Goal: Information Seeking & Learning: Learn about a topic

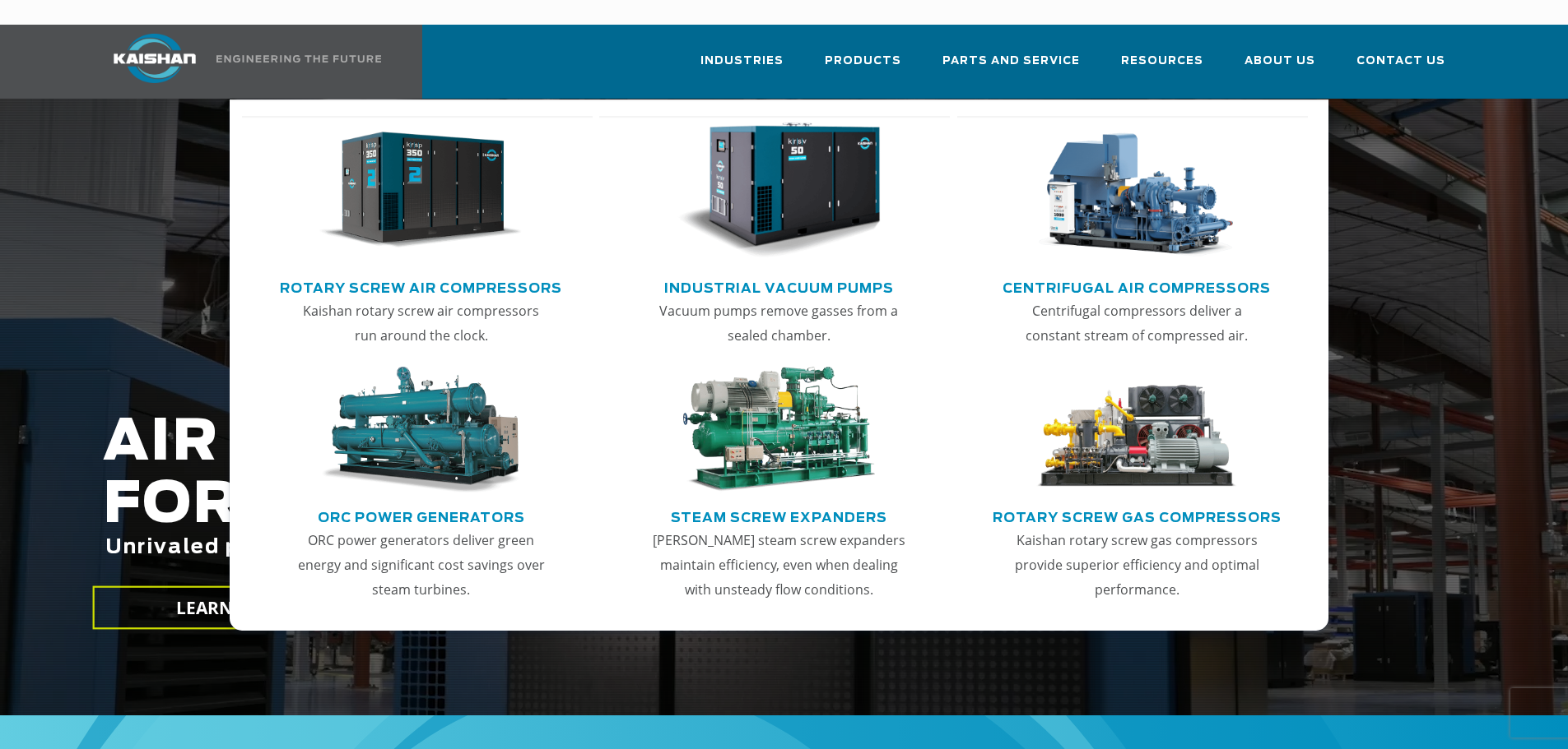
click at [449, 274] on link "Rotary Screw Air Compressors" at bounding box center [420, 286] width 282 height 25
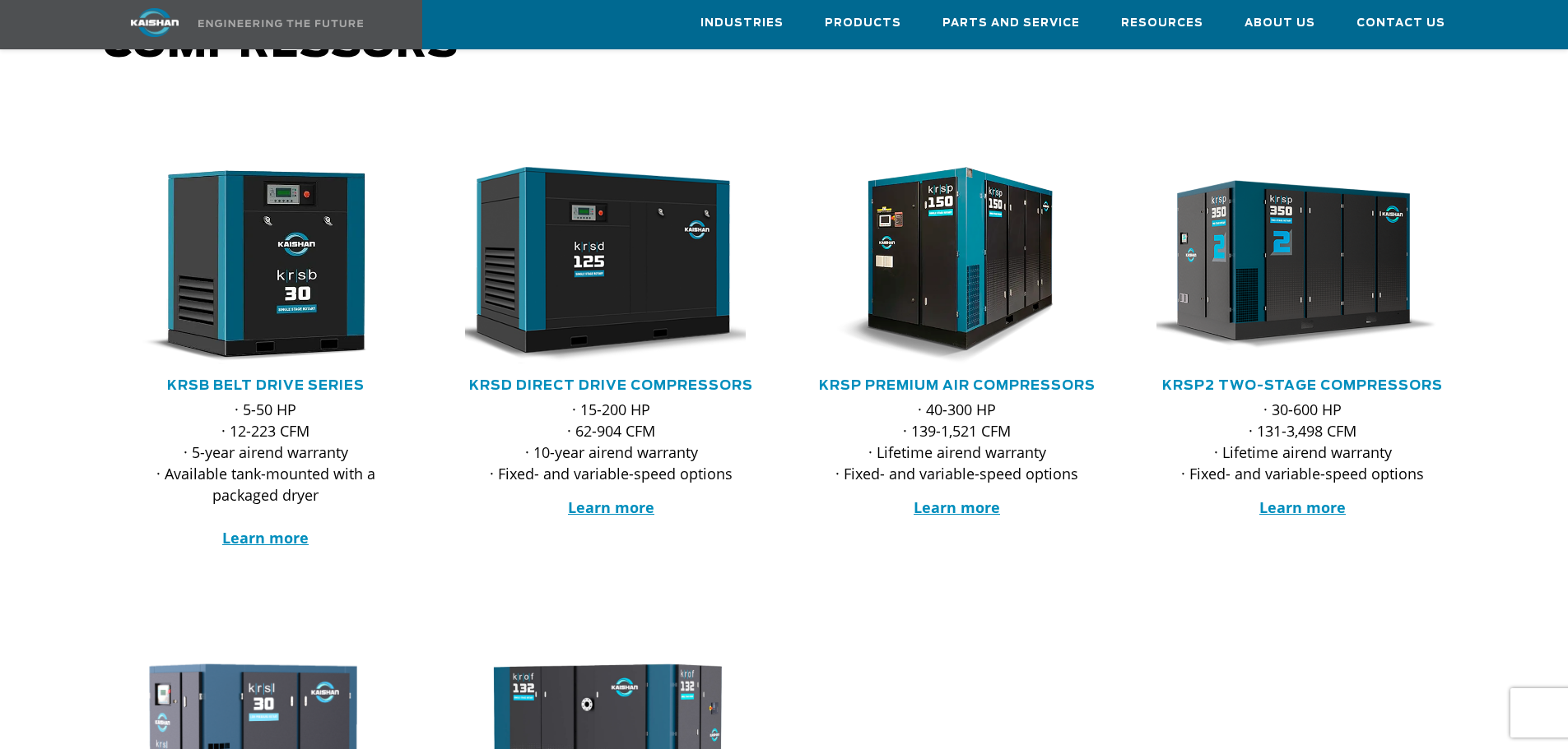
scroll to position [247, 0]
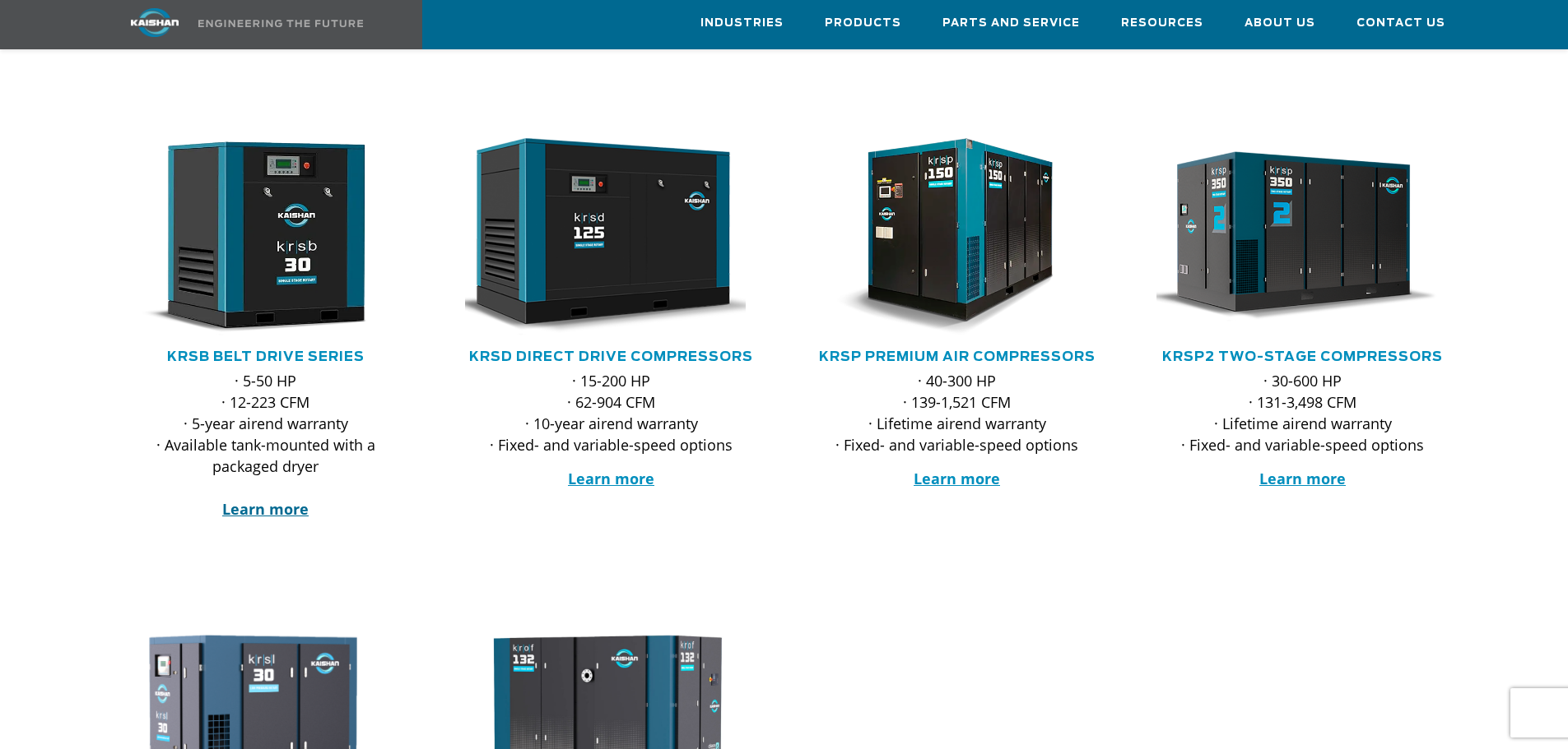
click at [274, 500] on strong "Learn more" at bounding box center [265, 509] width 86 height 20
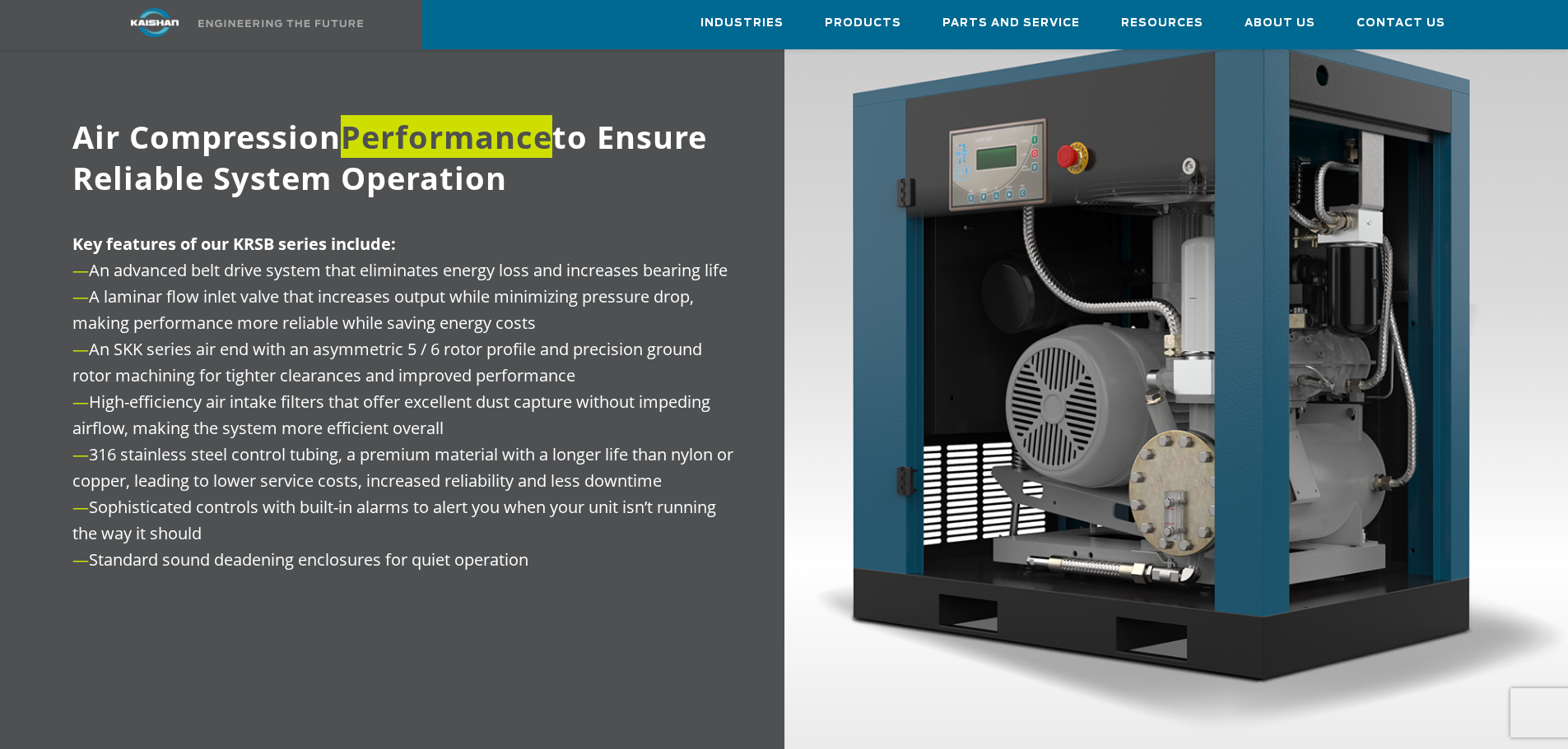
scroll to position [2056, 0]
